Goal: Transaction & Acquisition: Purchase product/service

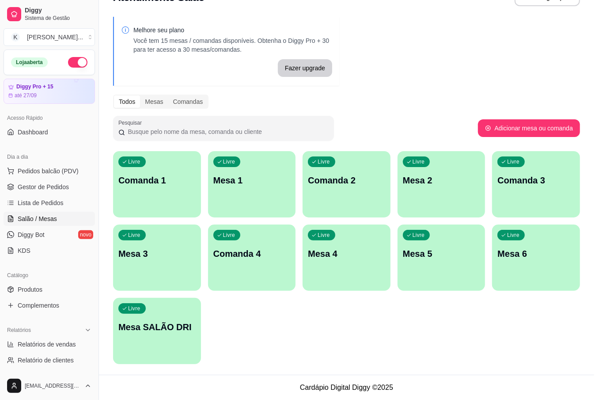
scroll to position [22, 0]
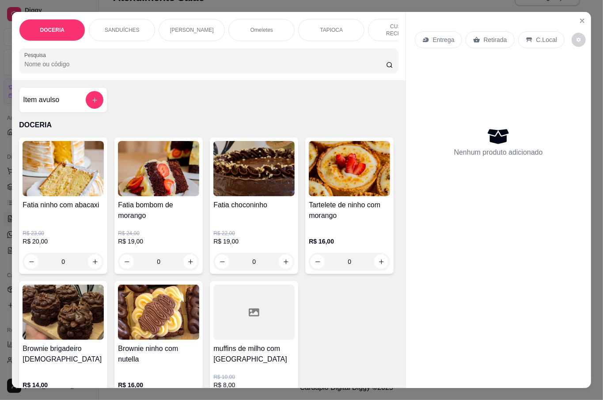
click at [105, 60] on input "Pesquisa" at bounding box center [205, 64] width 362 height 9
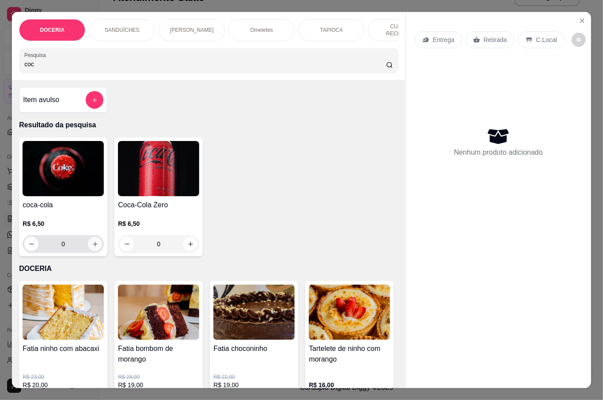
type input "coc"
click at [92, 237] on button "increase-product-quantity" at bounding box center [95, 244] width 14 height 14
type input "1"
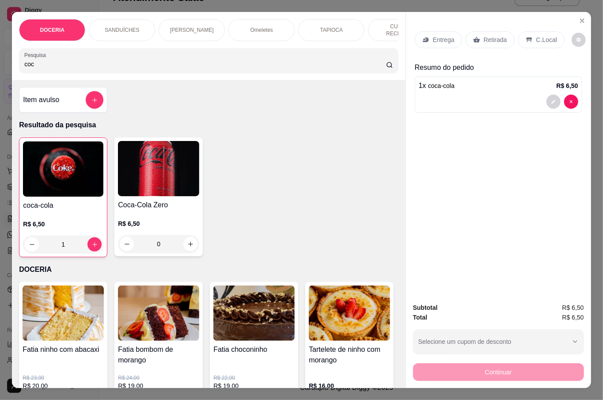
click at [488, 35] on p "Retirada" at bounding box center [495, 39] width 23 height 9
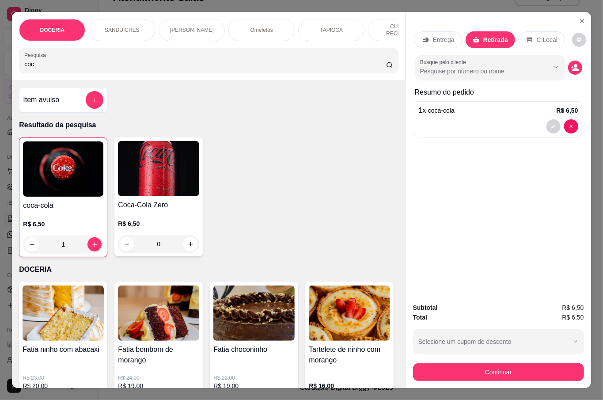
click at [543, 353] on div "Subtotal R$ 6,50 Total R$ 6,50 Selecione um cupom de desconto Selecione um cupo…" at bounding box center [498, 342] width 171 height 78
click at [543, 363] on button "Continuar" at bounding box center [498, 372] width 171 height 18
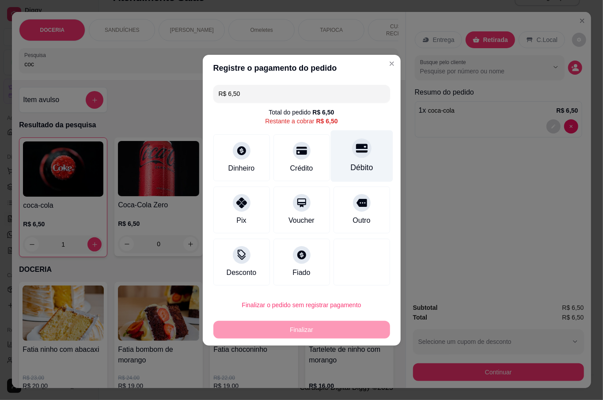
click at [352, 140] on div "Débito" at bounding box center [361, 156] width 62 height 52
type input "R$ 0,00"
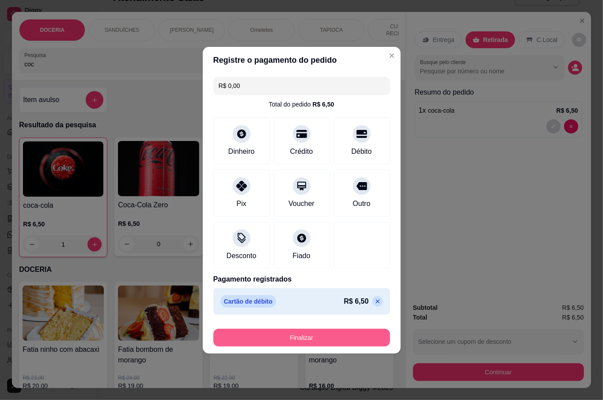
click at [292, 331] on button "Finalizar" at bounding box center [301, 338] width 177 height 18
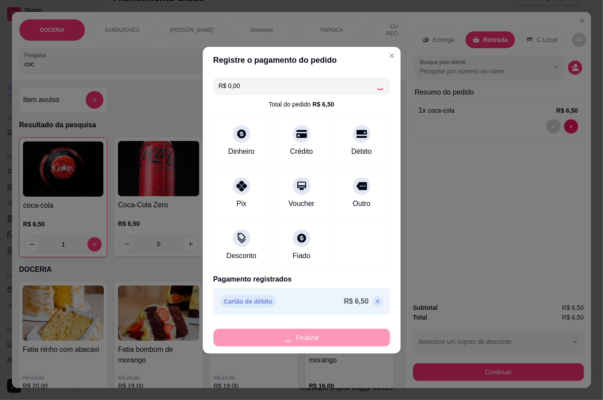
type input "0"
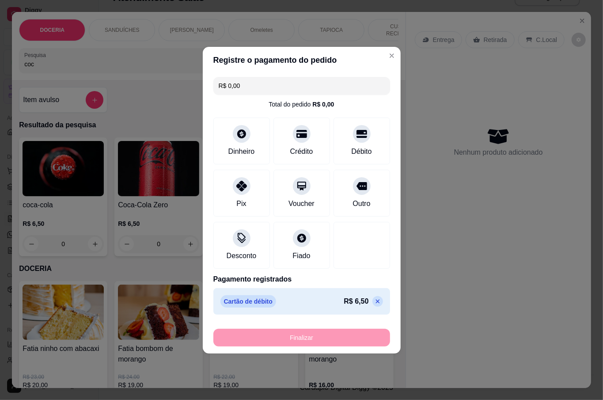
type input "-R$ 6,50"
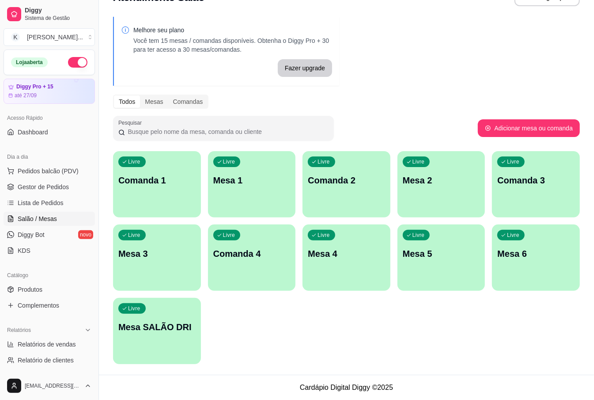
click at [292, 329] on div "Livre Comanda 1 Livre Mesa 1 Livre Comanda 2 Livre Mesa 2 Livre Comanda 3 Livre…" at bounding box center [346, 257] width 467 height 213
drag, startPoint x: 41, startPoint y: 173, endPoint x: 37, endPoint y: 182, distance: 10.1
click at [41, 174] on span "Pedidos balcão (PDV)" at bounding box center [48, 171] width 61 height 9
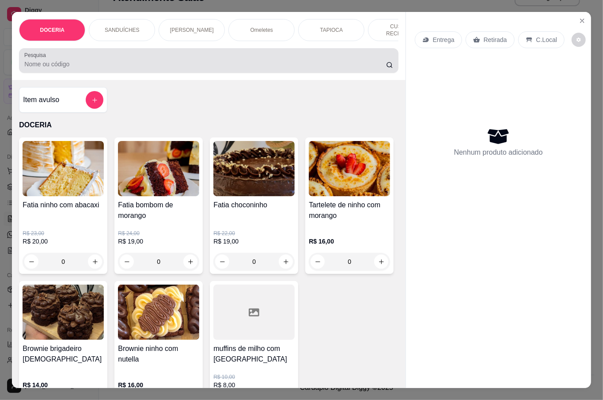
click at [94, 64] on input "Pesquisa" at bounding box center [205, 64] width 362 height 9
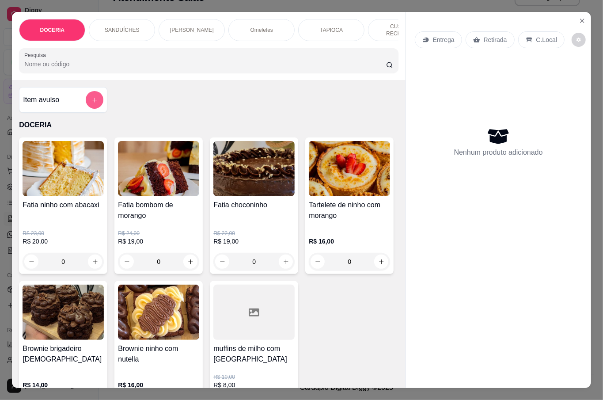
click at [95, 99] on button "add-separate-item" at bounding box center [95, 100] width 18 height 18
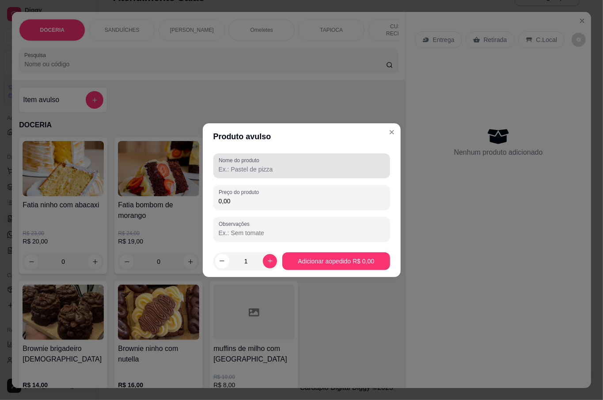
click at [316, 163] on div at bounding box center [302, 166] width 166 height 18
type input "coca +13,5 na casa"
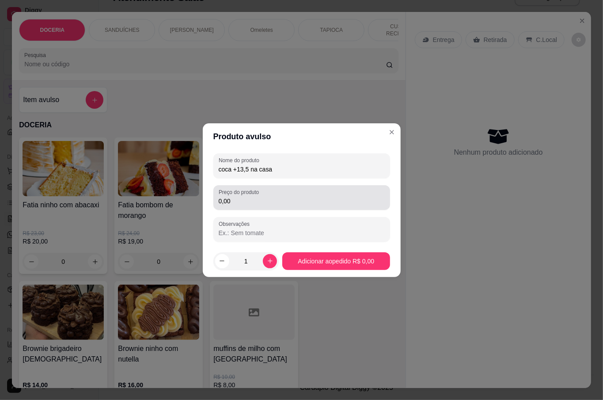
click at [294, 195] on div "0,00" at bounding box center [302, 198] width 166 height 18
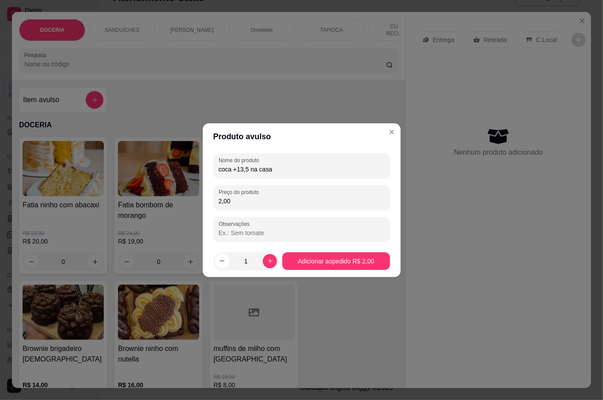
type input "20,00"
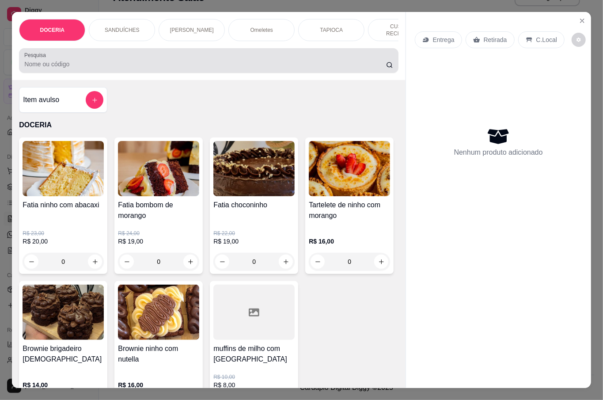
click at [57, 56] on div at bounding box center [208, 61] width 368 height 18
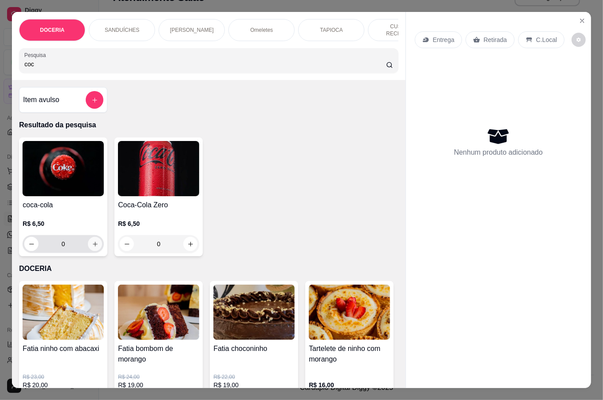
type input "coc"
click at [92, 237] on button "increase-product-quantity" at bounding box center [95, 244] width 14 height 14
type input "1"
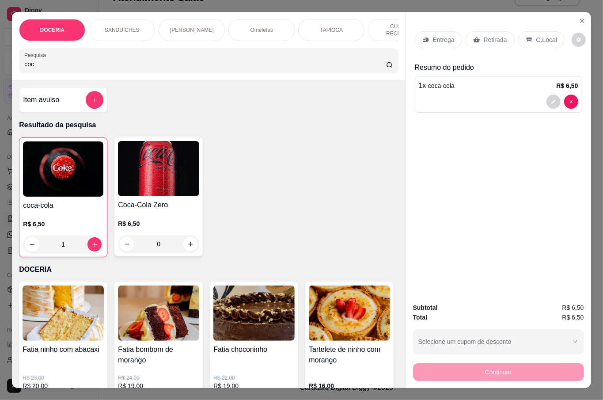
drag, startPoint x: 528, startPoint y: 32, endPoint x: 525, endPoint y: 43, distance: 11.3
click at [528, 32] on div "C.Local" at bounding box center [541, 39] width 46 height 17
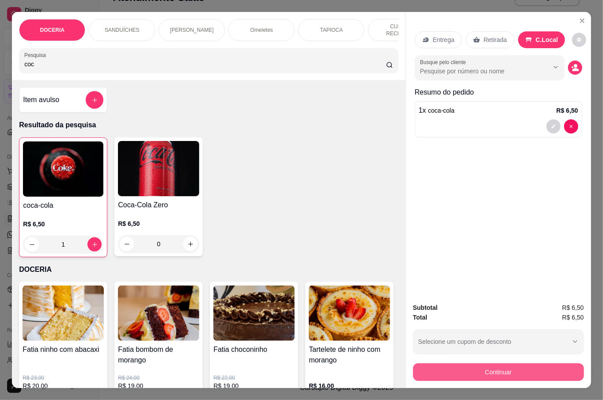
click at [495, 367] on button "Continuar" at bounding box center [498, 372] width 171 height 18
click at [579, 17] on icon "Close" at bounding box center [582, 20] width 7 height 7
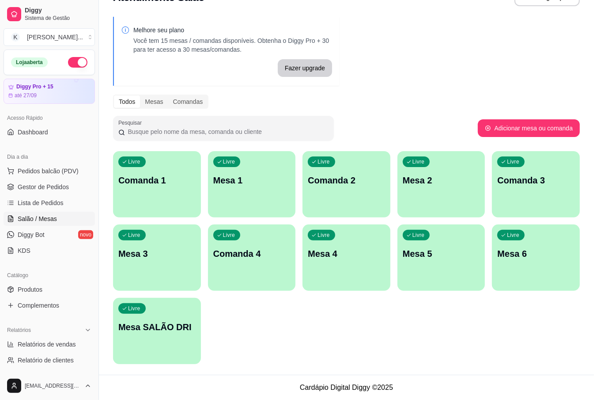
drag, startPoint x: 577, startPoint y: 17, endPoint x: 575, endPoint y: 1, distance: 16.1
click at [577, 17] on div "Melhore seu plano Você tem 15 mesas / comandas disponíveis. Obtenha o Diggy Pro…" at bounding box center [346, 192] width 495 height 363
click at [368, 349] on div "Livre Comanda 1 Livre Mesa 1 Livre Comanda 2 Livre Mesa 2 Livre Comanda 3 Livre…" at bounding box center [346, 257] width 467 height 213
drag, startPoint x: 418, startPoint y: 353, endPoint x: 440, endPoint y: 211, distance: 143.5
click at [418, 352] on div "Livre Comanda 1 Livre Mesa 1 Livre Comanda 2 Livre Mesa 2 Livre Comanda 3 Livre…" at bounding box center [346, 257] width 467 height 213
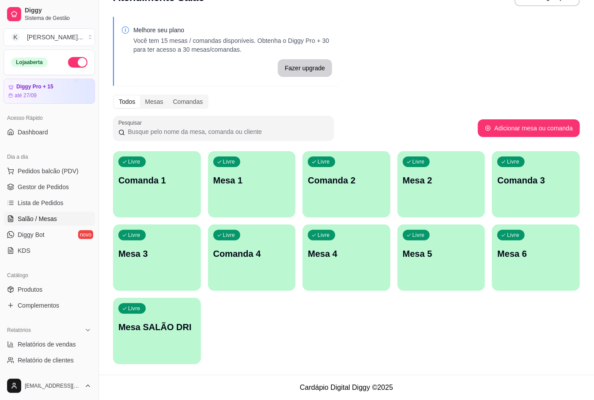
click at [441, 202] on div "Livre Mesa 2" at bounding box center [442, 179] width 88 height 56
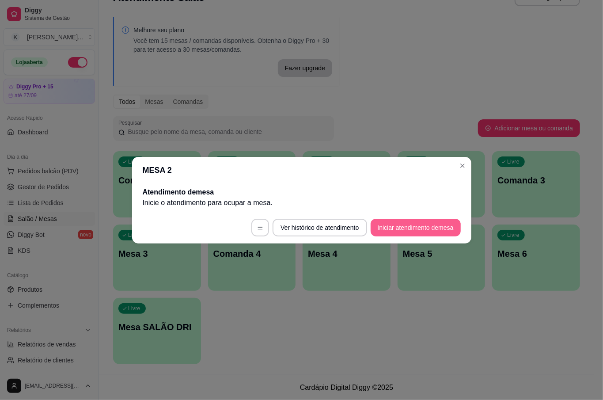
click at [418, 224] on button "Iniciar atendimento de mesa" at bounding box center [416, 228] width 90 height 18
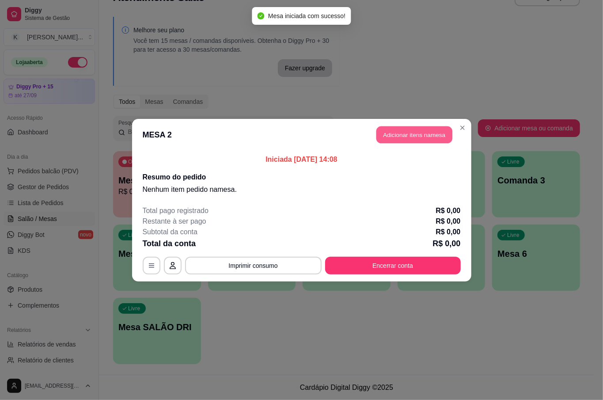
click at [422, 138] on button "Adicionar itens na mesa" at bounding box center [414, 134] width 76 height 17
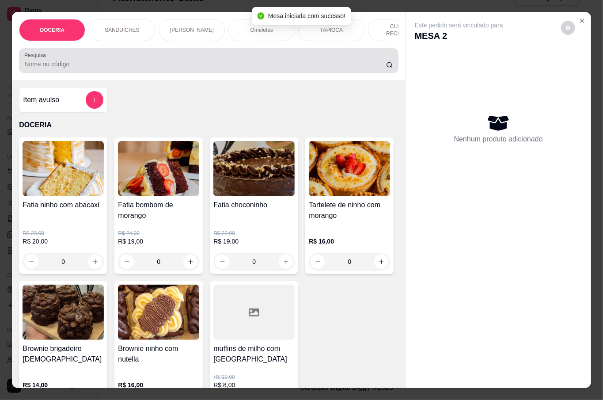
click at [181, 60] on input "Pesquisa" at bounding box center [205, 64] width 362 height 9
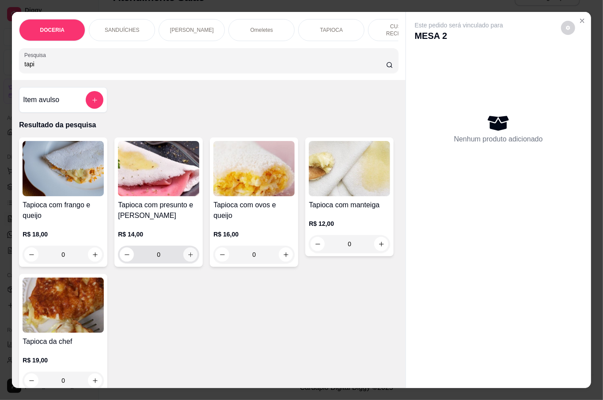
type input "tapi"
click at [187, 255] on icon "increase-product-quantity" at bounding box center [190, 254] width 7 height 7
type input "1"
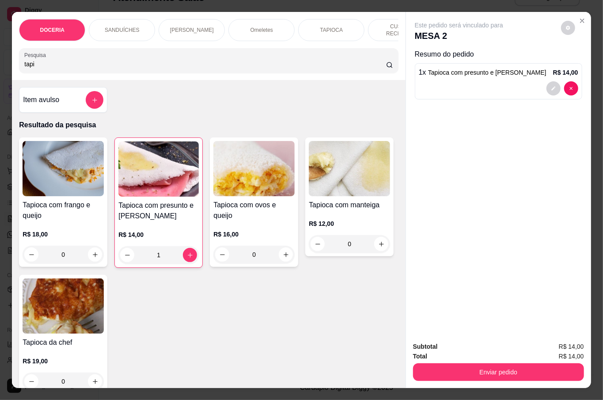
click at [68, 55] on div "tapi" at bounding box center [208, 61] width 368 height 18
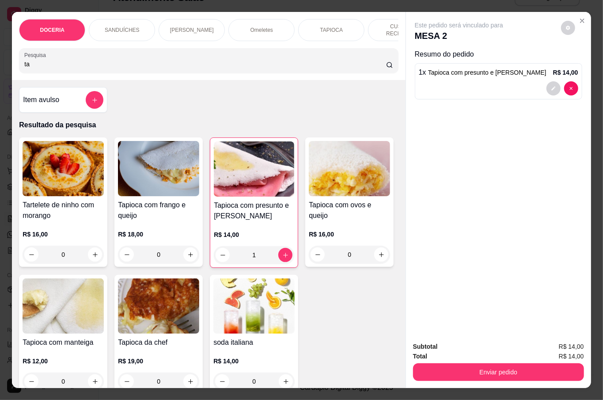
type input "t"
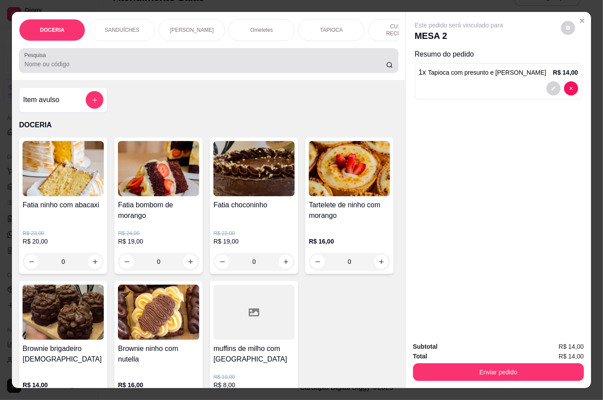
click at [68, 55] on div at bounding box center [208, 61] width 368 height 18
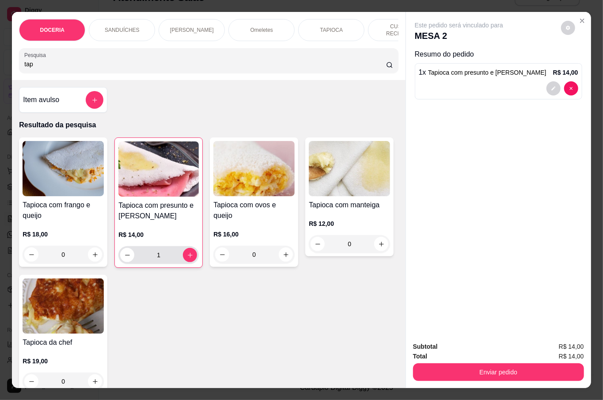
type input "tap"
click at [124, 252] on icon "decrease-product-quantity" at bounding box center [127, 255] width 7 height 7
type input "0"
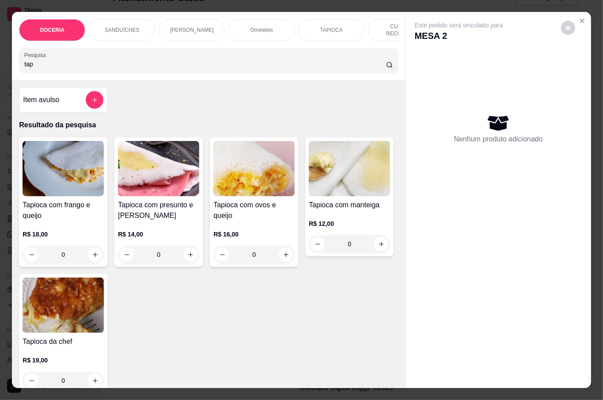
click at [94, 255] on div "0" at bounding box center [63, 255] width 81 height 18
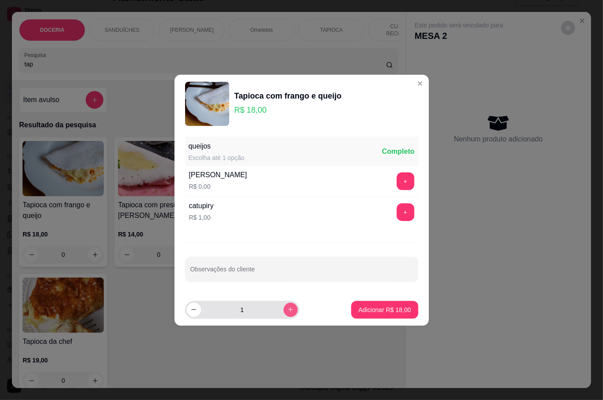
click at [284, 309] on button "increase-product-quantity" at bounding box center [291, 310] width 14 height 14
type input "2"
click at [387, 306] on p "Adicionar R$ 36,00" at bounding box center [384, 309] width 53 height 9
type input "2"
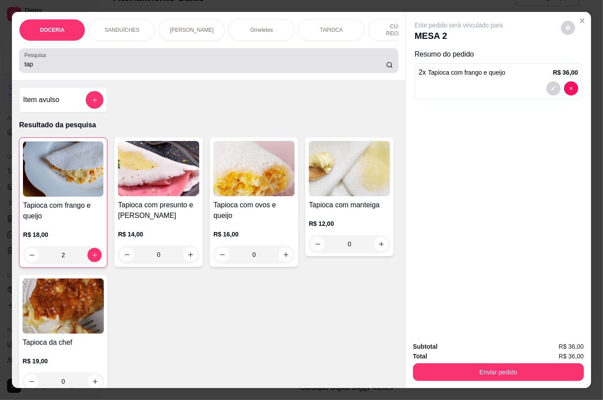
click at [186, 55] on div "tap" at bounding box center [208, 61] width 368 height 18
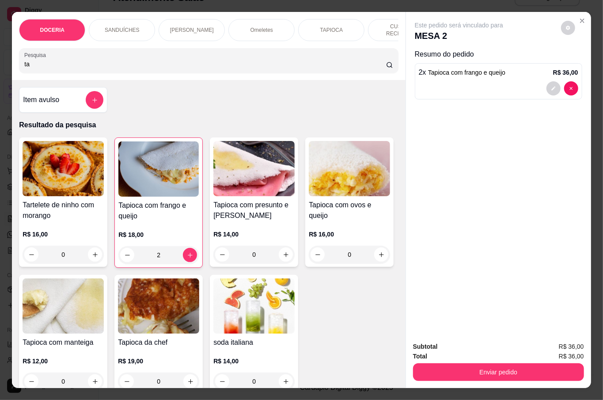
type input "t"
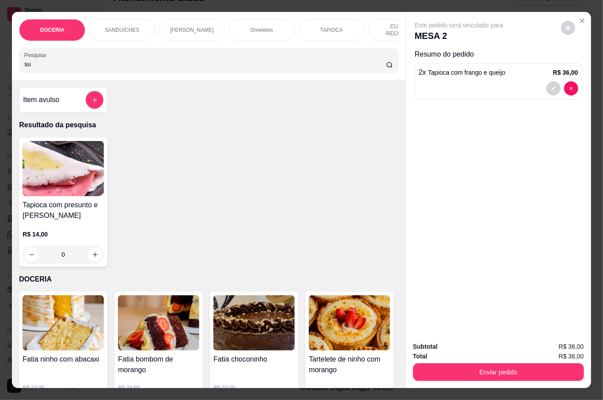
type input "s"
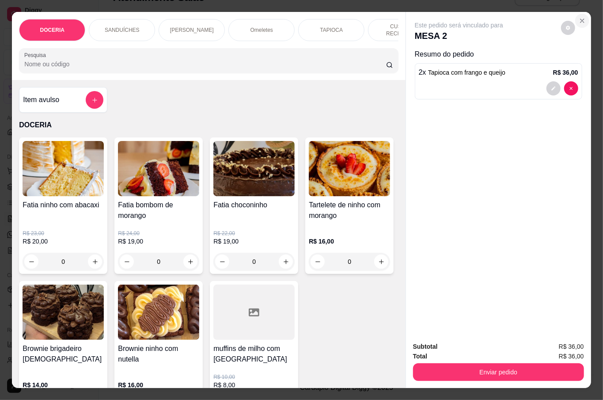
click at [579, 17] on icon "Close" at bounding box center [582, 20] width 7 height 7
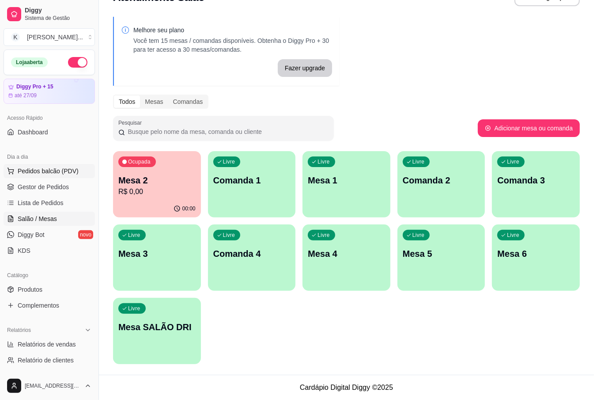
click at [55, 167] on span "Pedidos balcão (PDV)" at bounding box center [48, 171] width 61 height 9
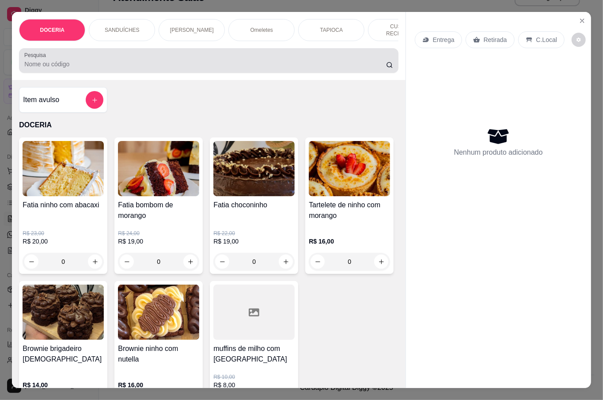
click at [158, 66] on input "Pesquisa" at bounding box center [205, 64] width 362 height 9
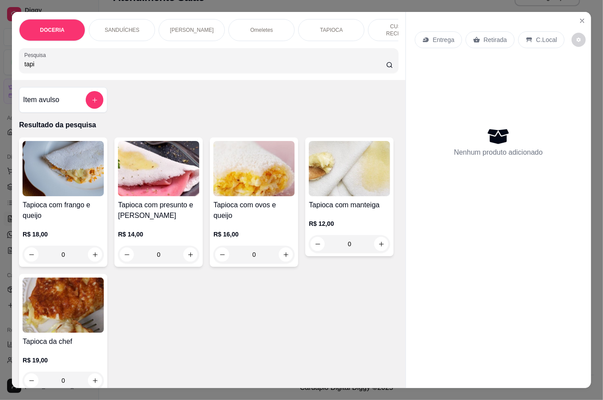
type input "tapi"
click at [90, 252] on div "0" at bounding box center [63, 255] width 81 height 18
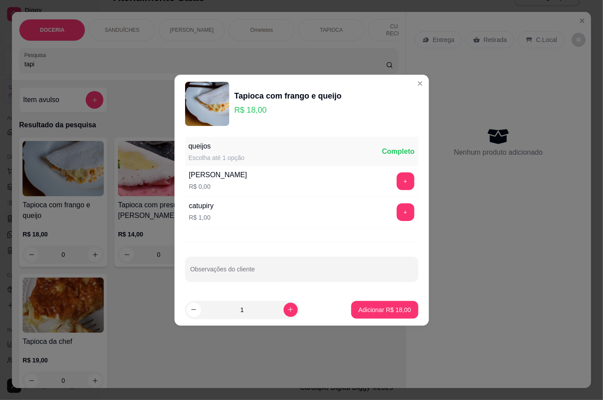
click at [284, 306] on button "increase-product-quantity" at bounding box center [291, 310] width 14 height 14
type input "2"
click at [368, 308] on p "Adicionar R$ 36,00" at bounding box center [384, 309] width 53 height 9
type input "2"
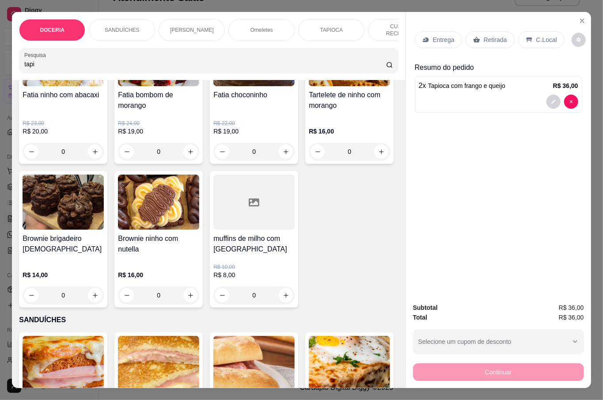
scroll to position [412, 0]
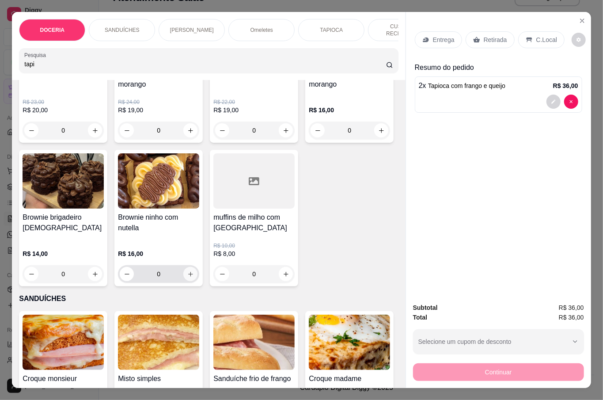
click at [194, 271] on icon "increase-product-quantity" at bounding box center [190, 274] width 7 height 7
type input "1"
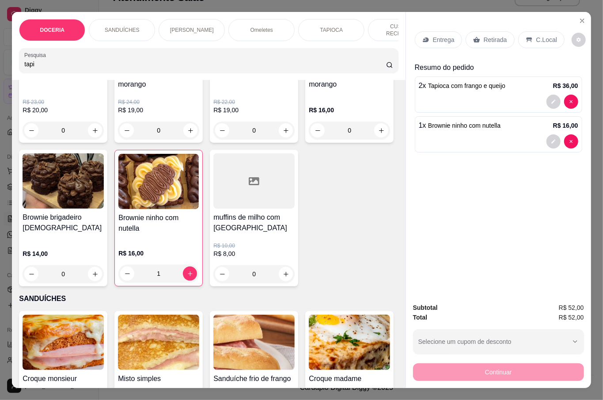
click at [489, 39] on p "Retirada" at bounding box center [495, 39] width 23 height 9
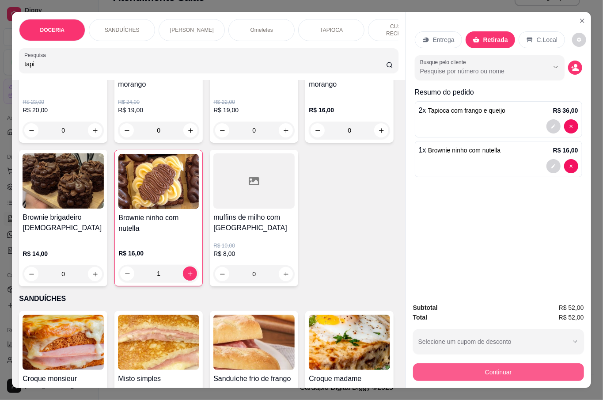
click at [511, 365] on button "Continuar" at bounding box center [498, 372] width 171 height 18
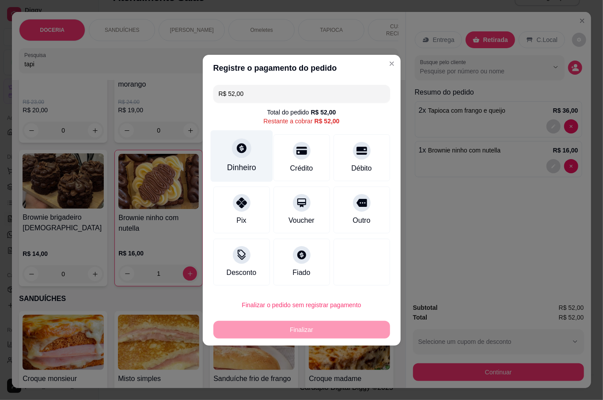
click at [237, 156] on div at bounding box center [241, 147] width 19 height 19
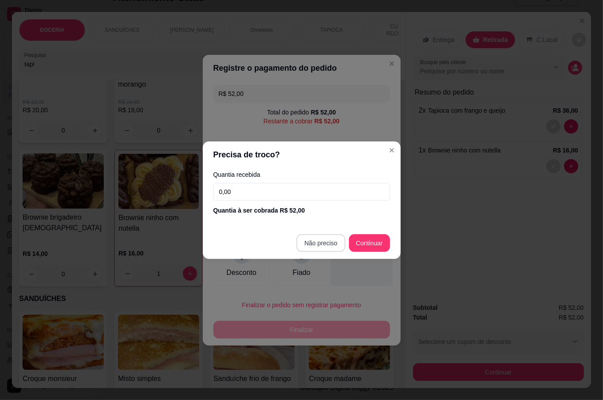
type input "R$ 0,00"
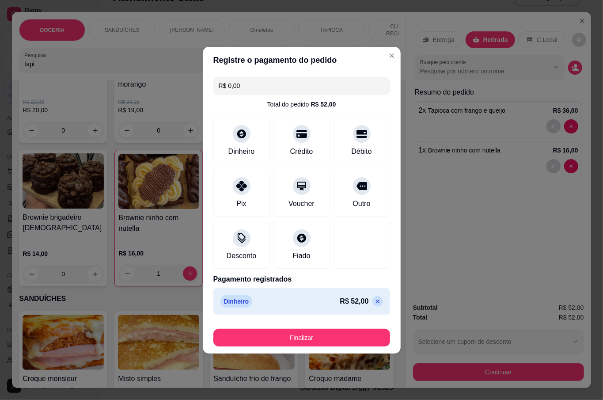
click at [325, 329] on button "Finalizar" at bounding box center [301, 338] width 177 height 18
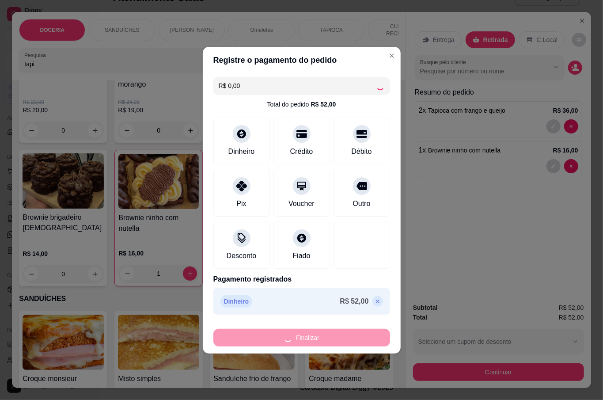
type input "0"
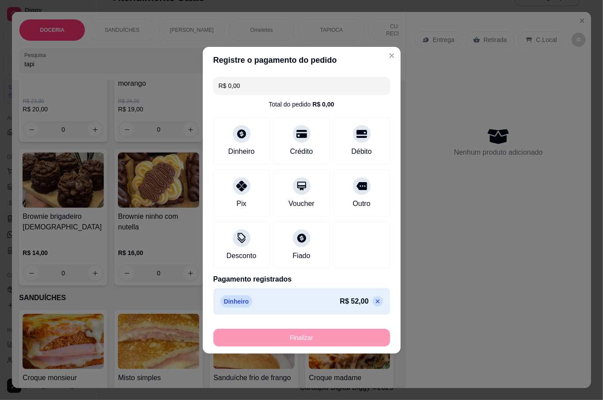
type input "-R$ 52,00"
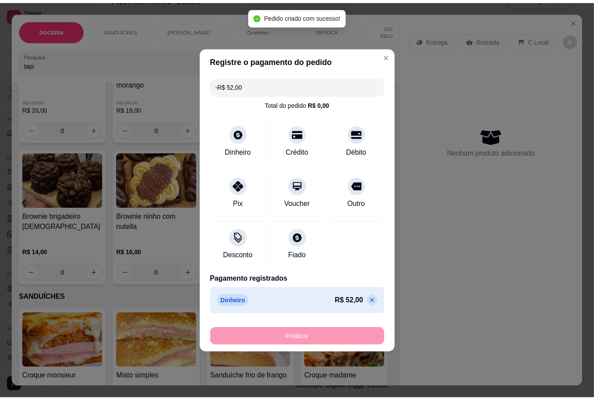
scroll to position [411, 0]
